Goal: Information Seeking & Learning: Learn about a topic

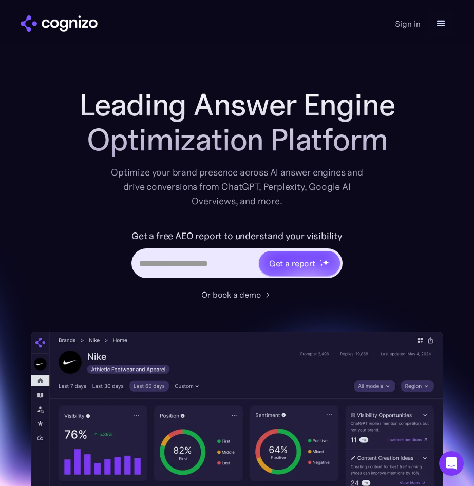
click at [194, 260] on input "Hero URL Input Form" at bounding box center [195, 264] width 125 height 20
type input "**********"
click at [314, 258] on div "Get a report" at bounding box center [292, 263] width 46 height 12
type input "**********"
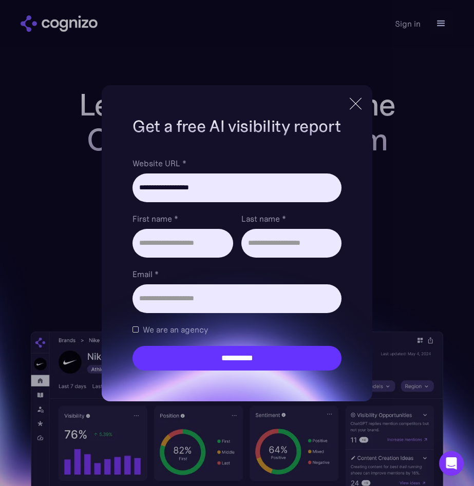
click at [354, 100] on div at bounding box center [355, 104] width 17 height 18
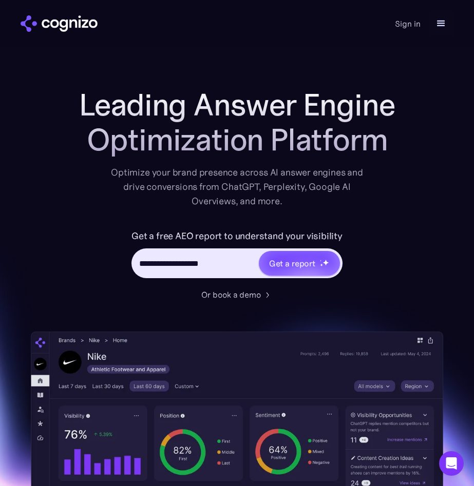
click at [444, 21] on div "menu" at bounding box center [441, 23] width 12 height 12
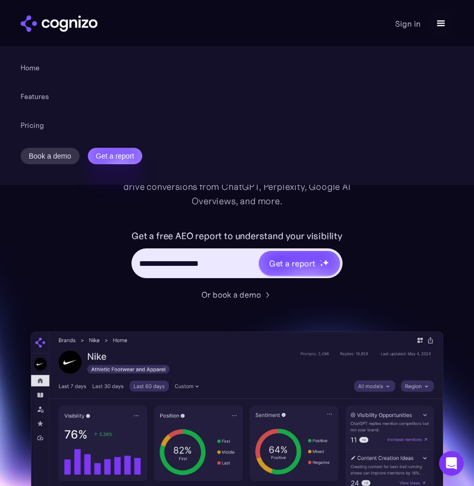
click at [32, 118] on ul "Home Features Pricing Book a demo Get a report" at bounding box center [237, 115] width 474 height 139
click at [33, 128] on link "Pricing" at bounding box center [33, 125] width 24 height 12
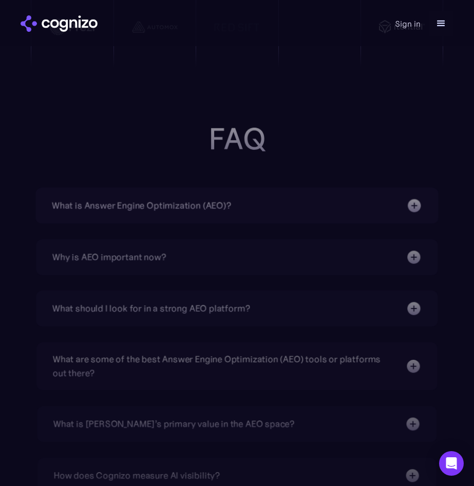
scroll to position [1336, 0]
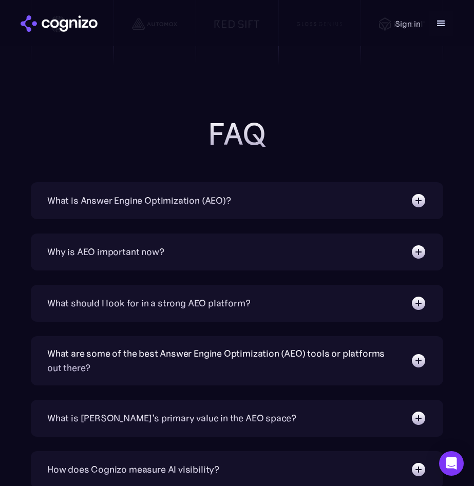
click at [76, 32] on div "Home Features Pricing Book a demo Get a report Sign in Book a demo Get a report" at bounding box center [237, 23] width 433 height 25
click at [74, 28] on img "home" at bounding box center [59, 23] width 77 height 16
